Goal: Information Seeking & Learning: Learn about a topic

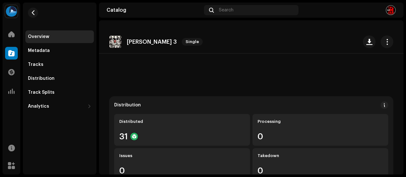
click at [59, 52] on div "Metadata" at bounding box center [59, 50] width 63 height 5
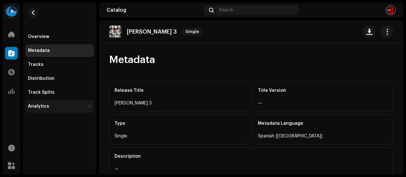
click at [37, 107] on div "Analytics" at bounding box center [38, 106] width 21 height 5
click at [77, 104] on div "Analytics" at bounding box center [56, 106] width 57 height 5
click at [68, 111] on div "Analytics" at bounding box center [59, 106] width 68 height 13
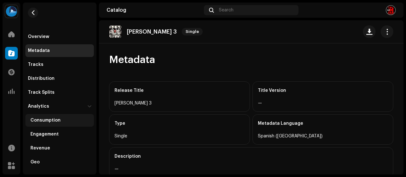
click at [55, 123] on div "Consumption" at bounding box center [59, 120] width 68 height 13
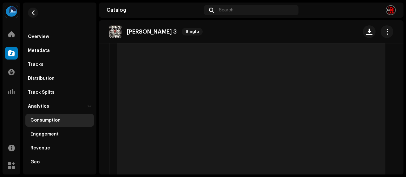
scroll to position [79, 0]
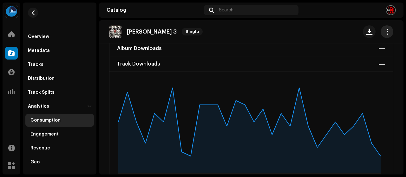
click at [385, 33] on span "button" at bounding box center [387, 31] width 6 height 5
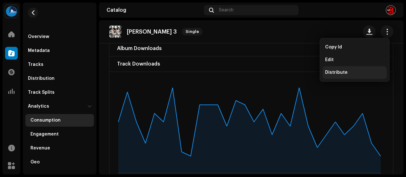
click at [339, 71] on span "Distribute" at bounding box center [336, 72] width 23 height 5
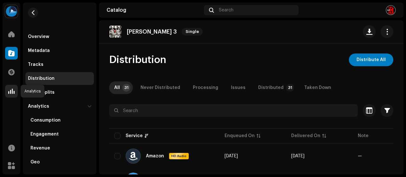
click at [11, 91] on span at bounding box center [11, 91] width 6 height 5
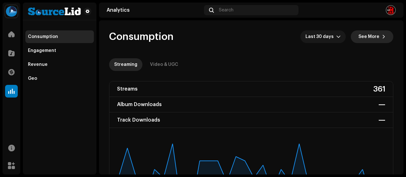
click at [369, 37] on span "See More" at bounding box center [368, 36] width 21 height 13
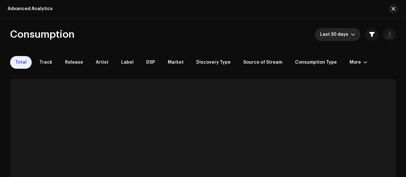
click at [351, 35] on icon "dropdown trigger" at bounding box center [353, 35] width 4 height 2
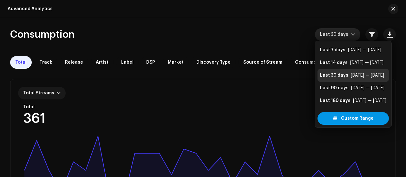
scroll to position [10, 0]
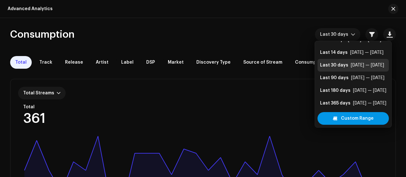
click at [343, 119] on span "Custom Range" at bounding box center [357, 118] width 33 height 13
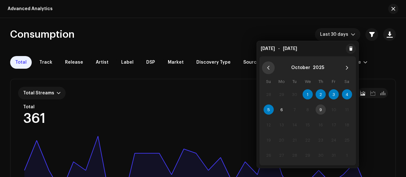
click at [268, 69] on icon "Previous Month" at bounding box center [268, 68] width 4 height 4
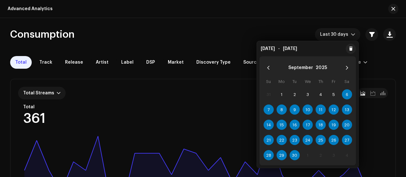
click at [268, 69] on icon "Previous Month" at bounding box center [268, 68] width 4 height 4
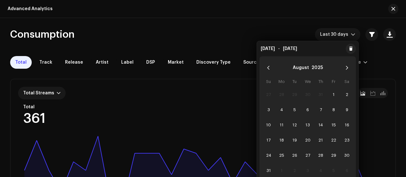
click at [268, 69] on icon "Previous Month" at bounding box center [268, 68] width 4 height 4
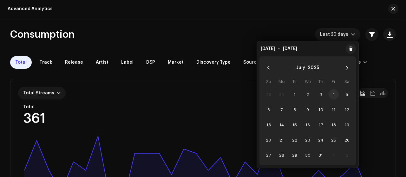
click at [334, 94] on span "4" at bounding box center [333, 94] width 10 height 10
click at [368, 68] on div "Total Track Release Artist Label DSP Market Discovery Type Source of Stream Con…" at bounding box center [202, 62] width 385 height 13
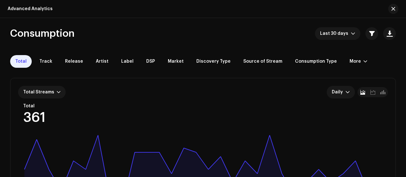
scroll to position [0, 0]
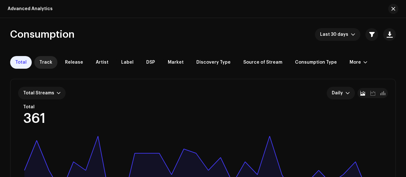
click at [48, 62] on span "Track" at bounding box center [45, 62] width 13 height 5
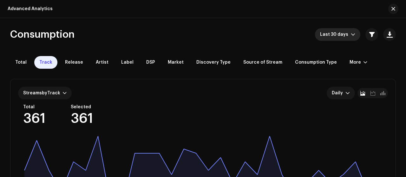
click at [347, 36] on span "Last 30 days" at bounding box center [335, 34] width 31 height 13
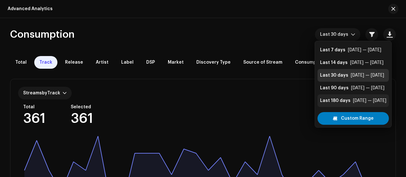
click at [331, 100] on div "Last 180 days" at bounding box center [335, 101] width 30 height 6
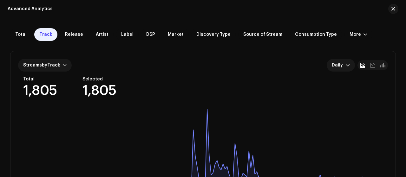
scroll to position [30, 0]
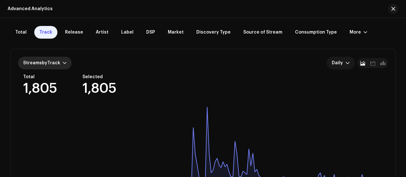
click at [66, 63] on div "Streams by Track" at bounding box center [45, 63] width 54 height 13
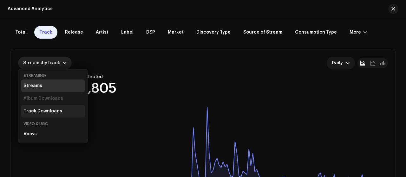
click at [48, 113] on div "Track Downloads" at bounding box center [42, 111] width 39 height 5
